Goal: Task Accomplishment & Management: Complete application form

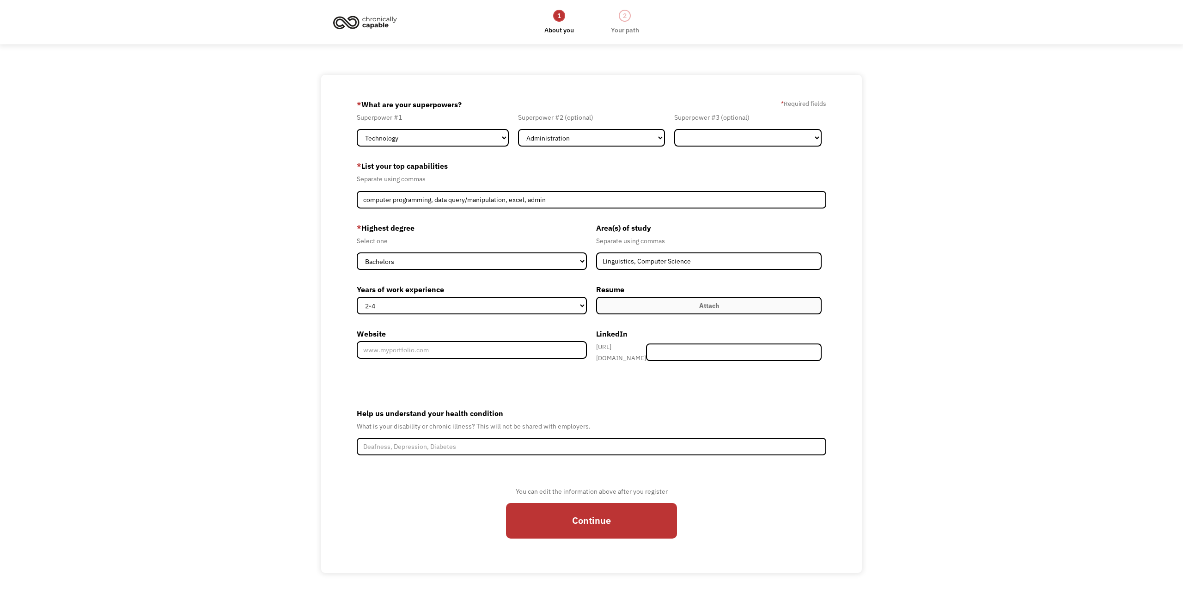
select select "Technology"
select select "Administration"
select select "bachelors"
select select "2-4"
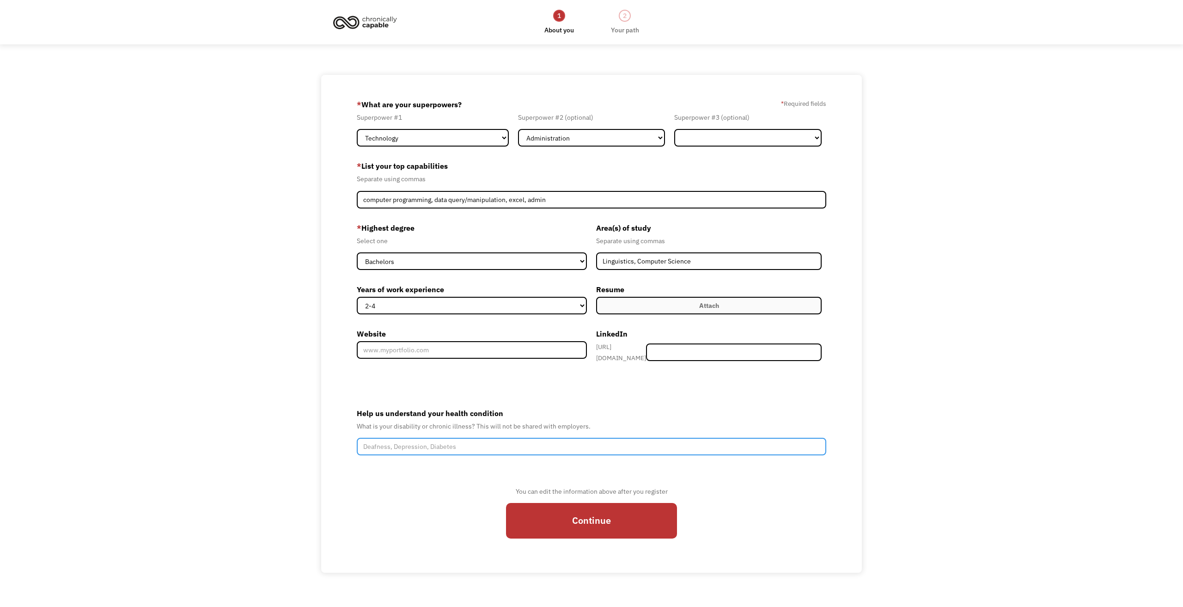
click at [459, 446] on input "Help us understand your health condition" at bounding box center [592, 447] width 470 height 18
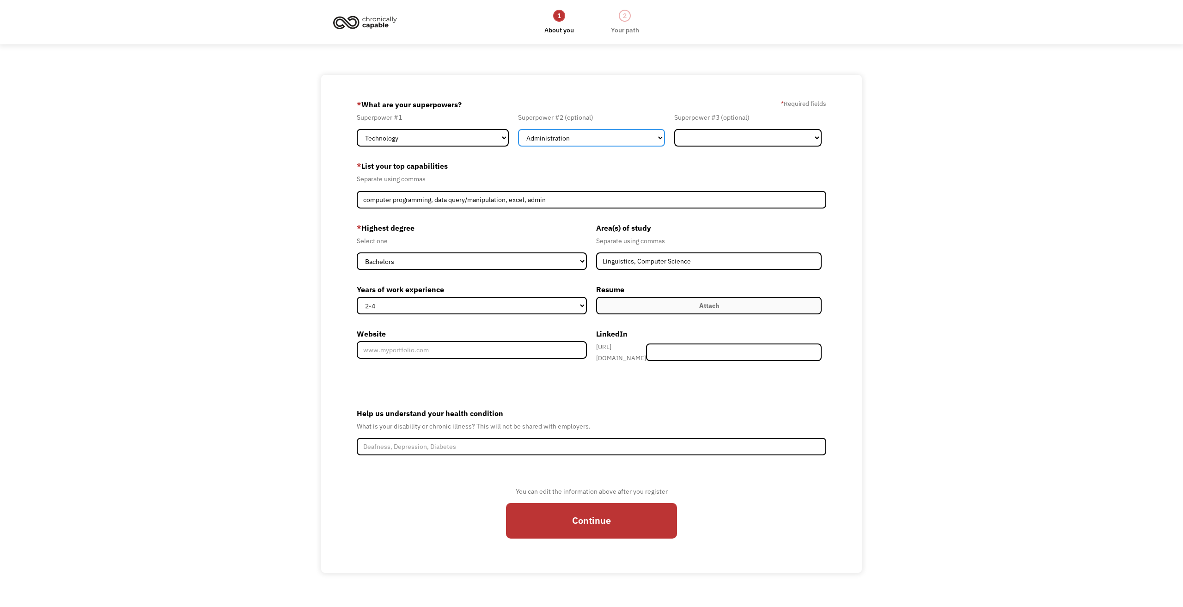
click at [577, 136] on select "Marketing Human Resources Finance Technology Operations Sales Industrial & Manu…" at bounding box center [591, 138] width 147 height 18
click at [577, 137] on select "Marketing Human Resources Finance Technology Operations Sales Industrial & Manu…" at bounding box center [591, 138] width 147 height 18
drag, startPoint x: 687, startPoint y: 349, endPoint x: 692, endPoint y: 346, distance: 5.6
click at [688, 349] on input "Member-Create-Step1" at bounding box center [734, 352] width 176 height 18
paste input "hana-la"
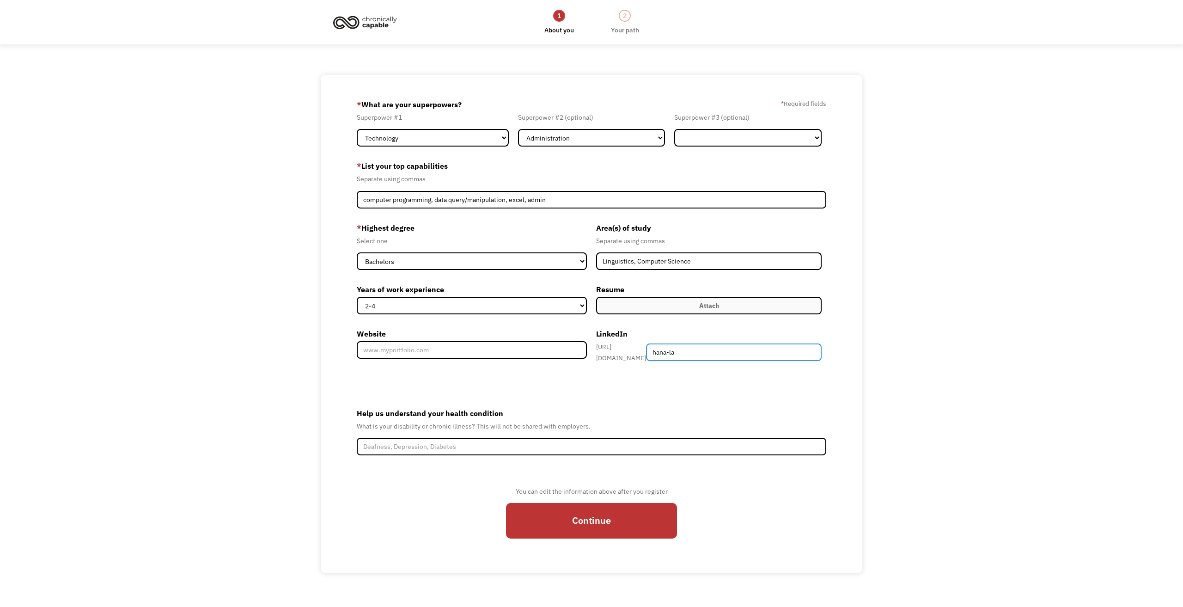
type input "hana-la"
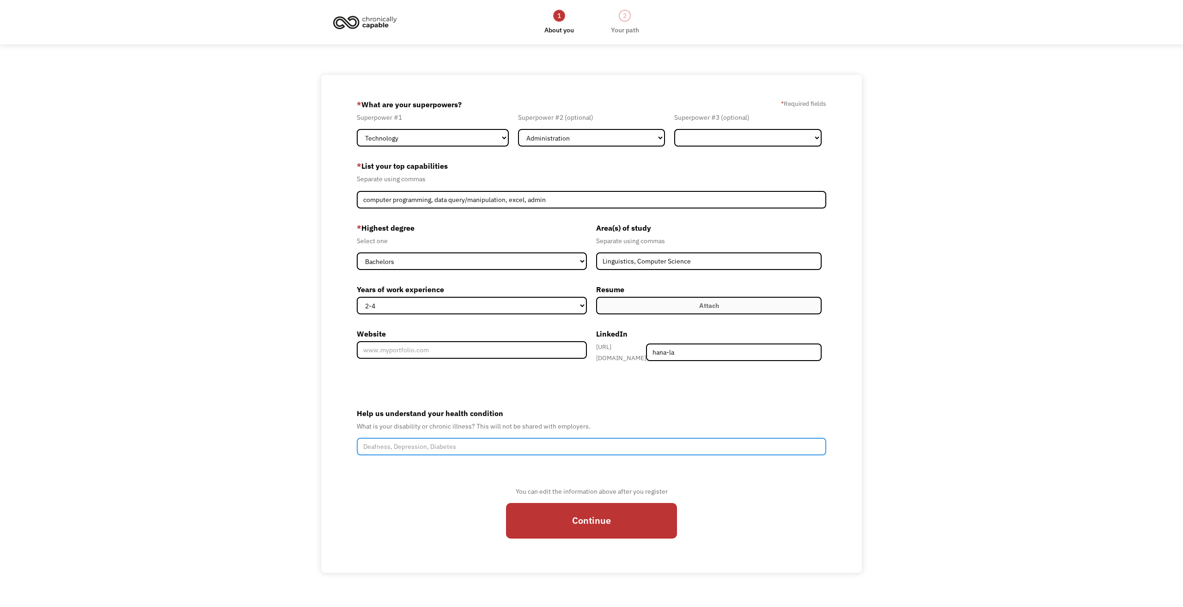
click at [567, 445] on input "Help us understand your health condition" at bounding box center [592, 447] width 470 height 18
type input "Advanced [MEDICAL_DATA]"
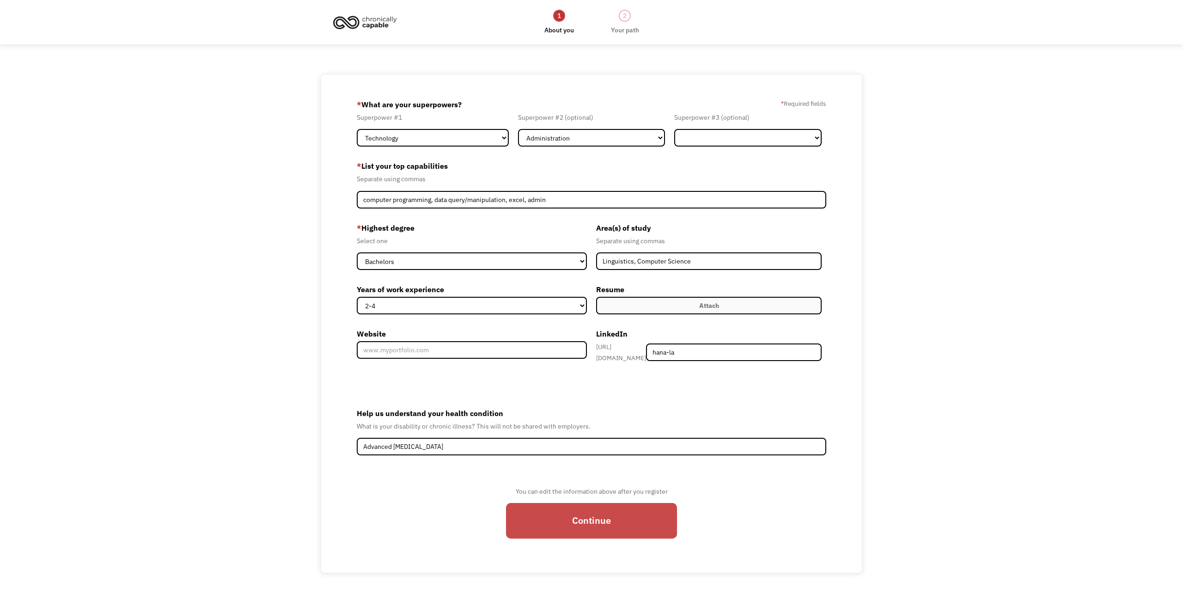
click at [539, 514] on input "Continue" at bounding box center [591, 521] width 171 height 36
type input "Please wait..."
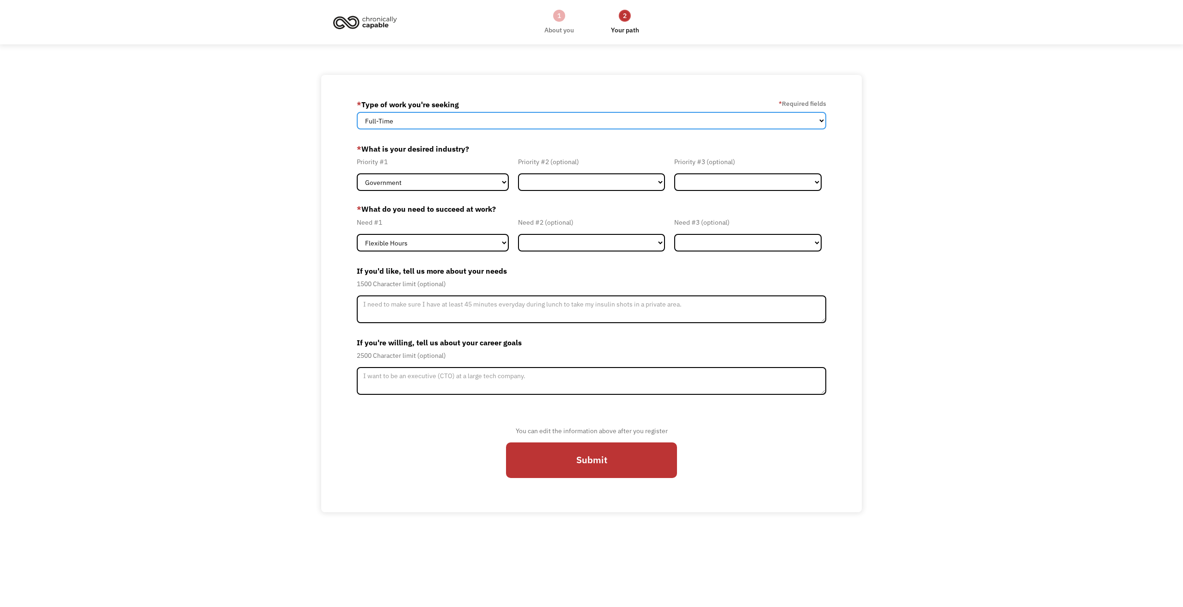
click at [541, 122] on select "Full-Time Part-Time Both Full-Time and Part-Time" at bounding box center [592, 121] width 470 height 18
select select "Both Full-Time and Part-Time"
click at [357, 112] on select "Full-Time Part-Time Both Full-Time and Part-Time" at bounding box center [592, 121] width 470 height 18
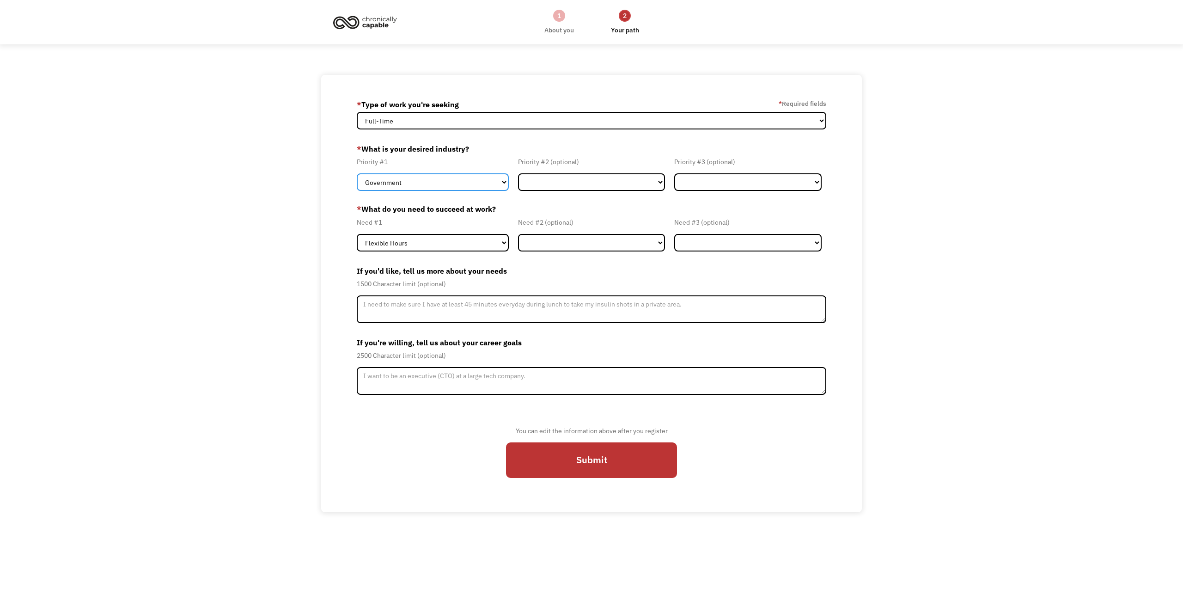
click at [495, 177] on select "Government Finance & Insurance Health & Social Care Tech & Engineering Creative…" at bounding box center [433, 182] width 152 height 18
select select "Health & Social Care"
click at [357, 173] on select "Government Finance & Insurance Health & Social Care Tech & Engineering Creative…" at bounding box center [433, 182] width 152 height 18
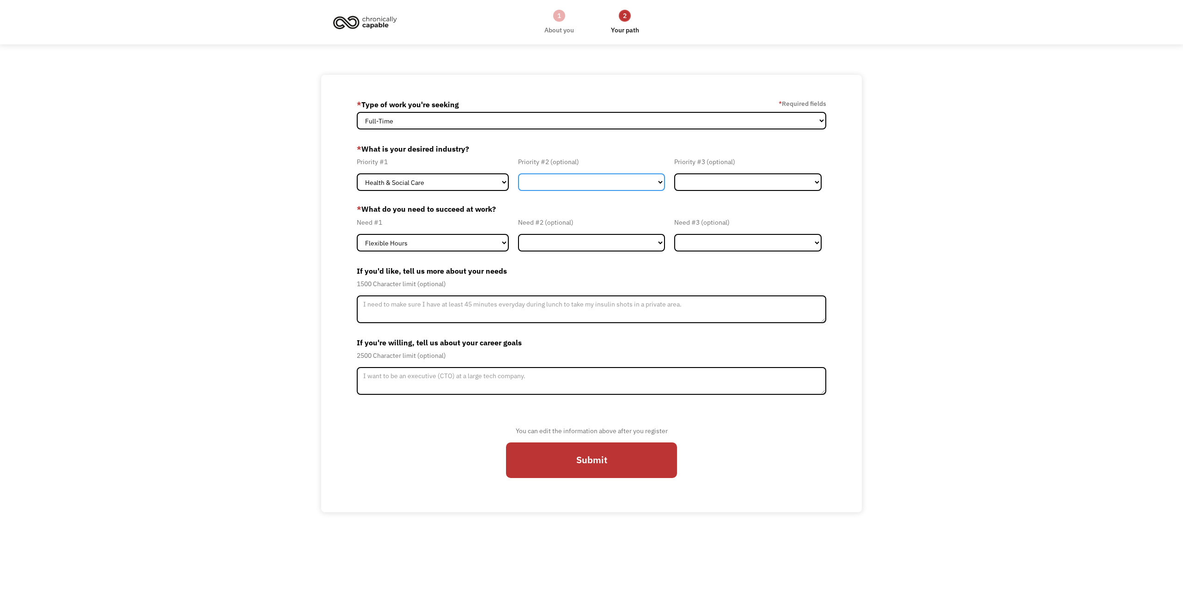
click at [603, 176] on select "Government Finance & Insurance Health & Social Care Tech & Engineering Creative…" at bounding box center [591, 182] width 147 height 18
click at [518, 173] on select "Government Finance & Insurance Health & Social Care Tech & Engineering Creative…" at bounding box center [591, 182] width 147 height 18
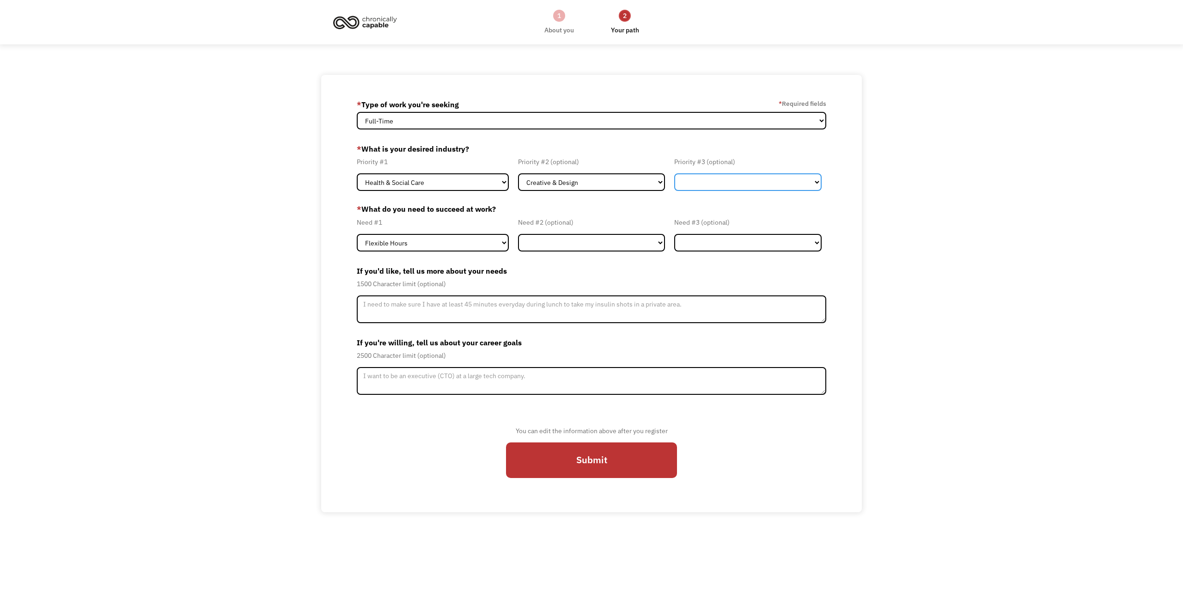
click at [722, 178] on select "Government Finance & Insurance Health & Social Care Tech & Engineering Creative…" at bounding box center [747, 182] width 147 height 18
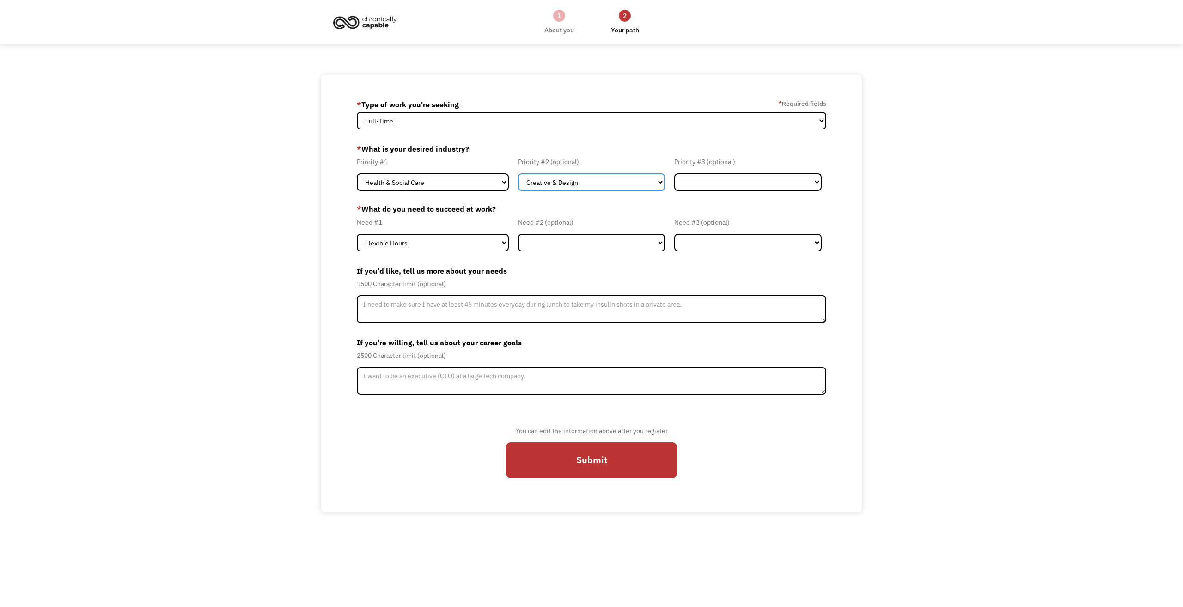
click at [648, 183] on select "Government Finance & Insurance Health & Social Care Tech & Engineering Creative…" at bounding box center [591, 182] width 147 height 18
select select "Administrative"
click at [518, 173] on select "Government Finance & Insurance Health & Social Care Tech & Engineering Creative…" at bounding box center [591, 182] width 147 height 18
click at [730, 173] on select "Government Finance & Insurance Health & Social Care Tech & Engineering Creative…" at bounding box center [747, 182] width 147 height 18
select select "Tech & Engineering"
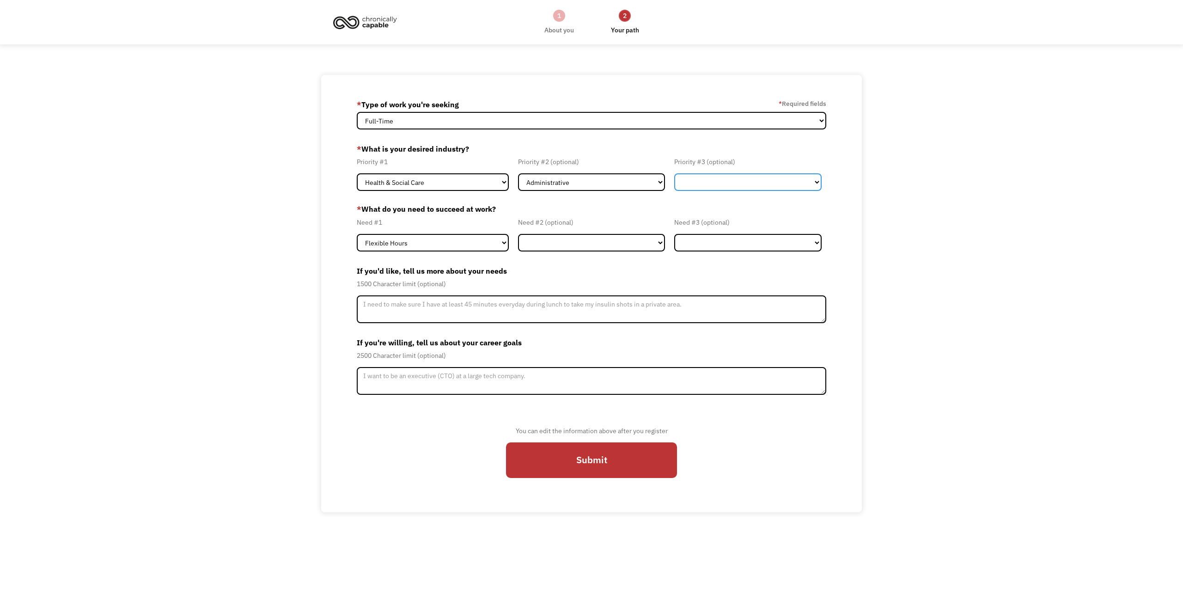
click at [674, 173] on select "Government Finance & Insurance Health & Social Care Tech & Engineering Creative…" at bounding box center [747, 182] width 147 height 18
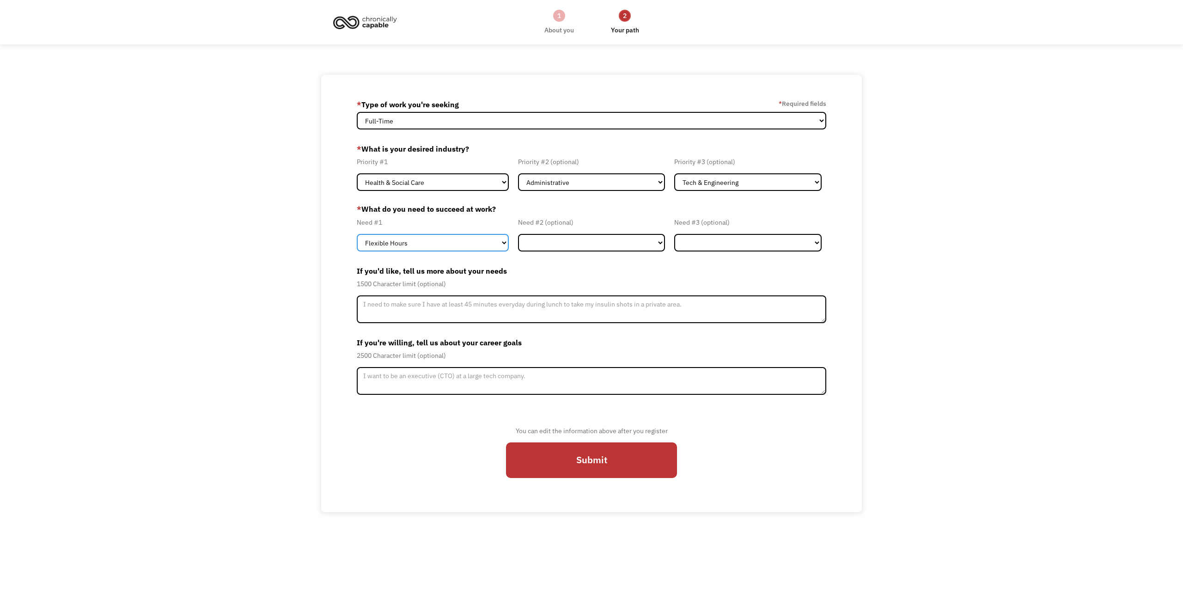
click at [458, 242] on select "Flexible Hours Remote Work Service Animal On-site Accommodations Visual Support…" at bounding box center [433, 243] width 152 height 18
select select "Remote Work"
click at [357, 234] on select "Flexible Hours Remote Work Service Animal On-site Accommodations Visual Support…" at bounding box center [433, 243] width 152 height 18
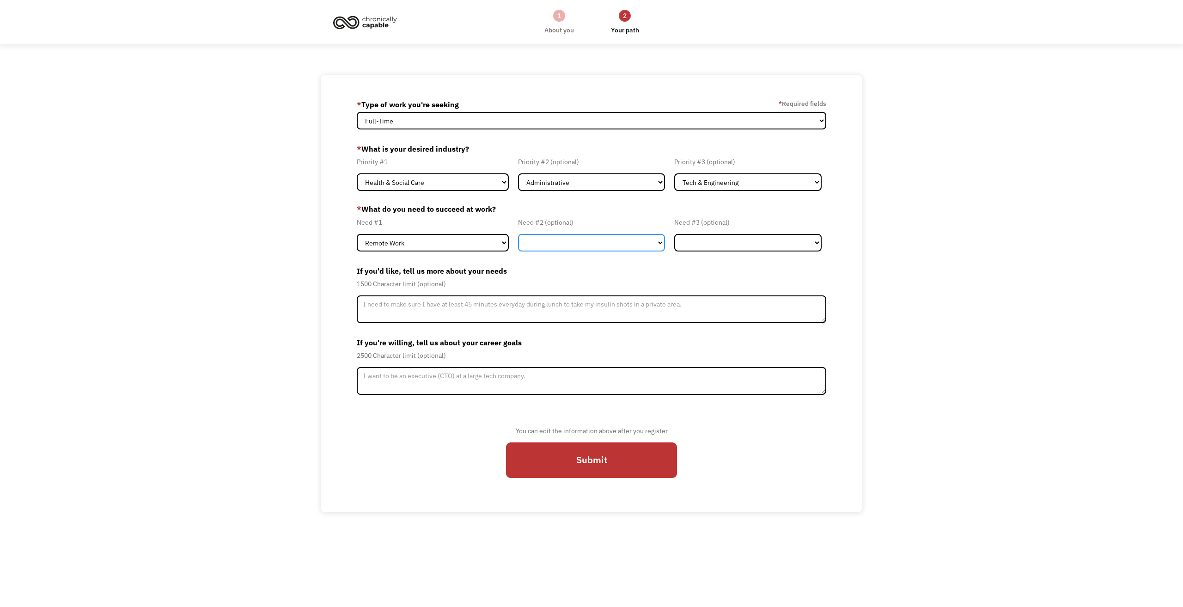
click at [532, 248] on select "Flexible Hours Remote Work Service Animal On-site Accommodations Visual Support…" at bounding box center [591, 243] width 147 height 18
select select "Flexible Hours"
click at [518, 234] on select "Flexible Hours Remote Work Service Animal On-site Accommodations Visual Support…" at bounding box center [591, 243] width 147 height 18
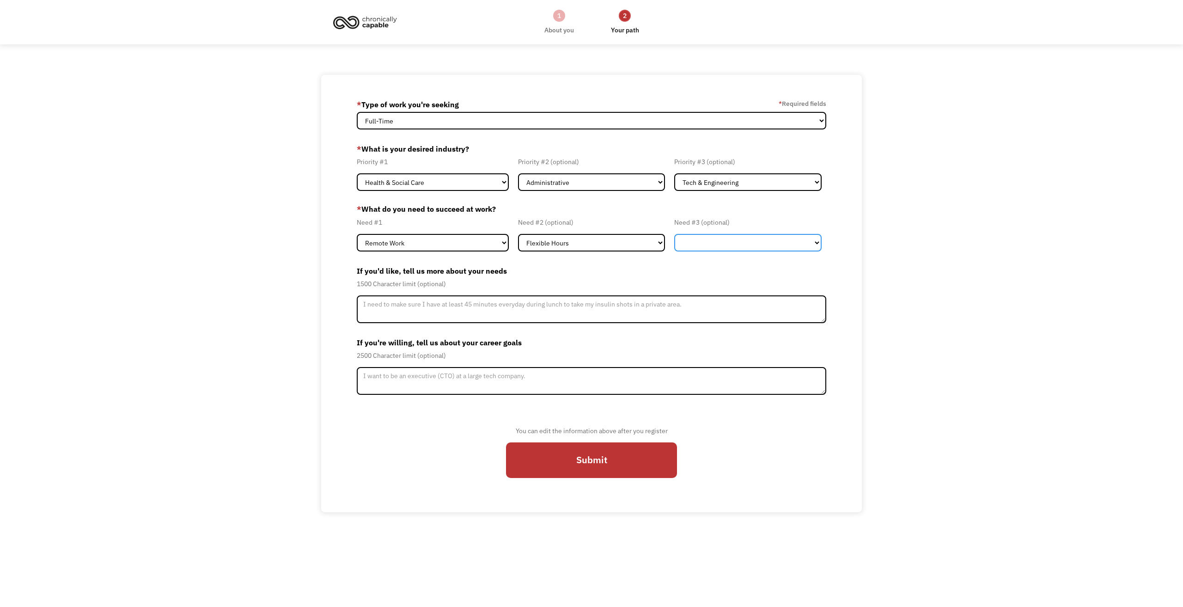
click at [753, 244] on select "Flexible Hours Remote Work Service Animal On-site Accommodations Visual Support…" at bounding box center [747, 243] width 147 height 18
click at [528, 288] on div "1500 Character limit (optional)" at bounding box center [592, 283] width 470 height 11
